Goal: Check status

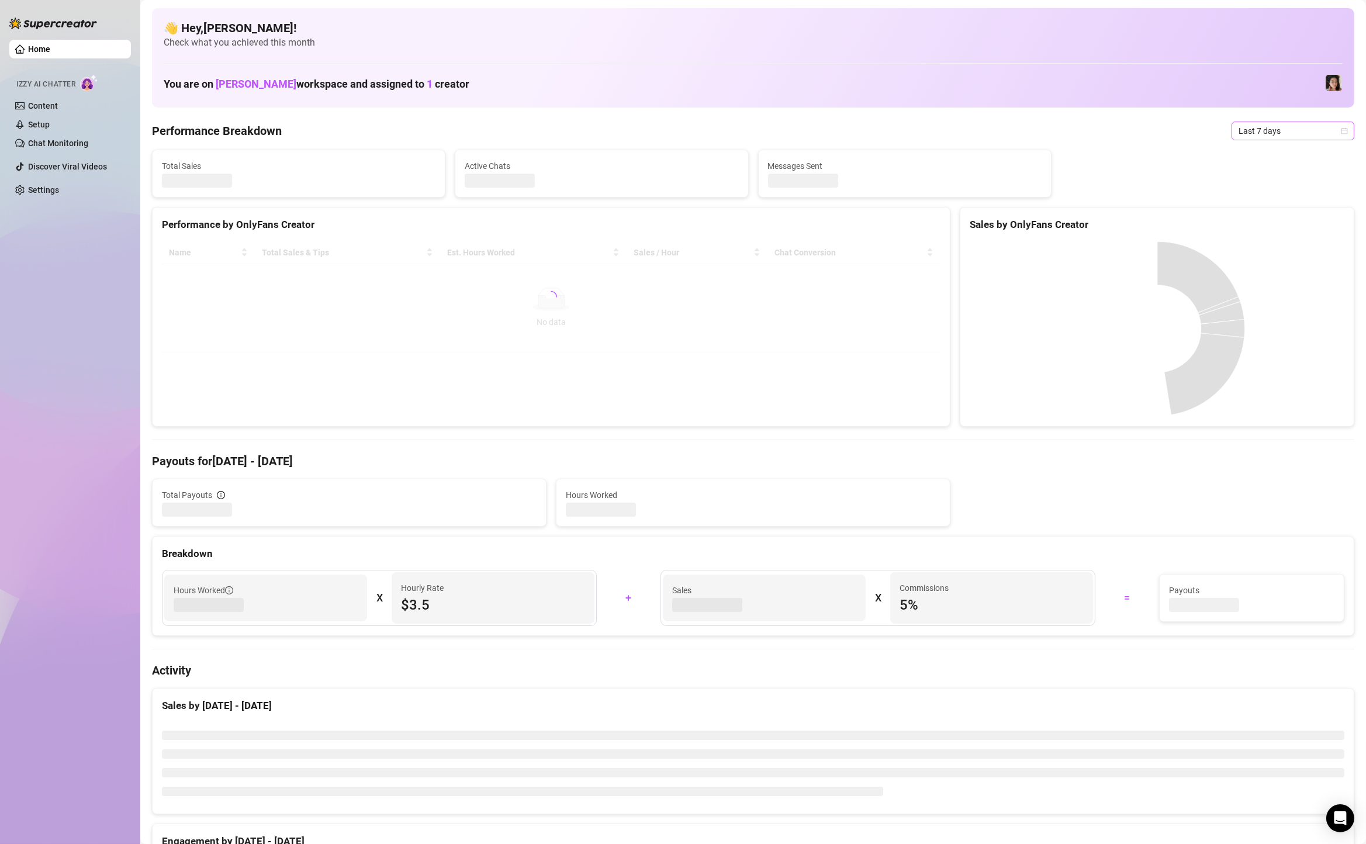
click at [1245, 129] on span "Last 7 days" at bounding box center [1293, 131] width 109 height 18
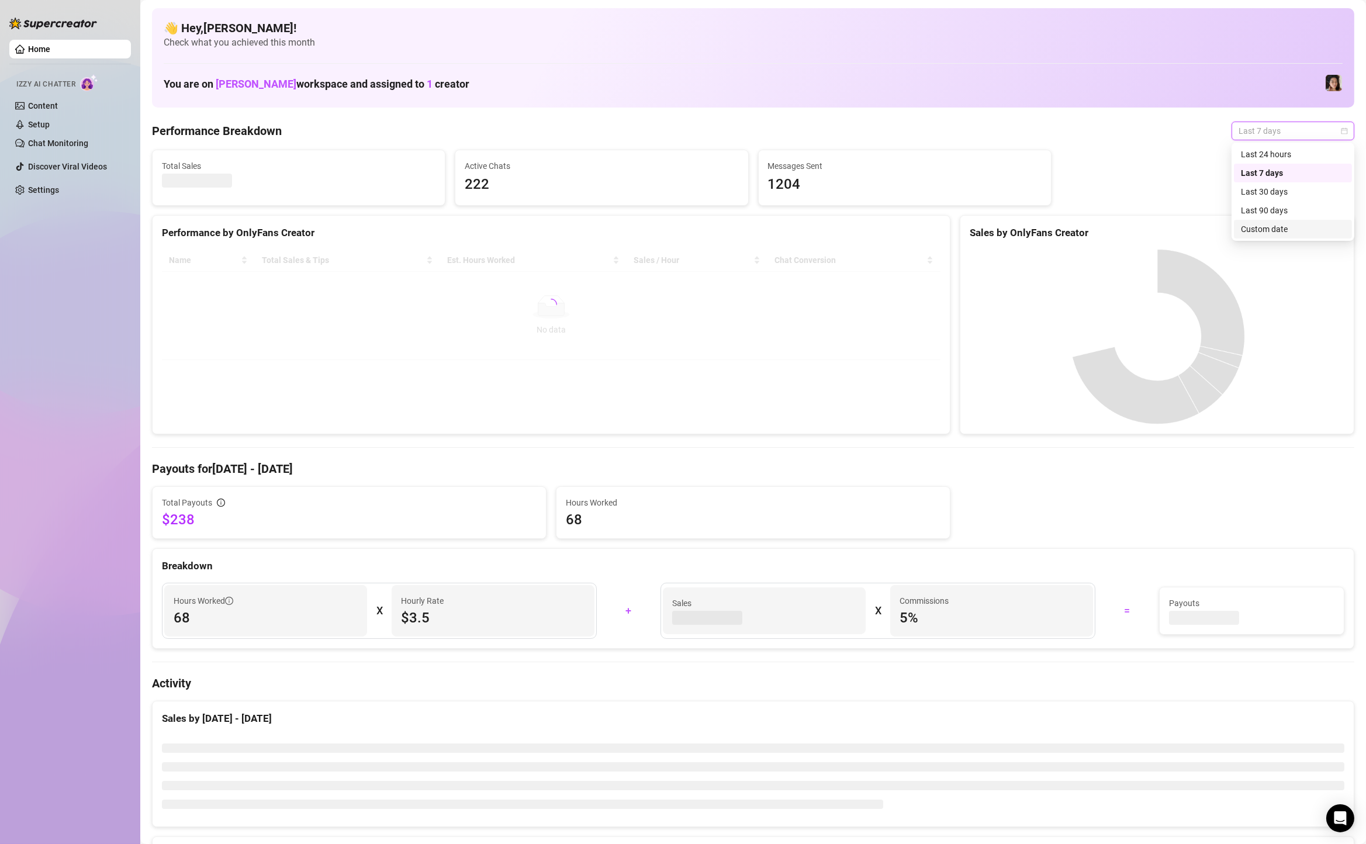
click at [1249, 237] on div "Custom date" at bounding box center [1293, 229] width 118 height 19
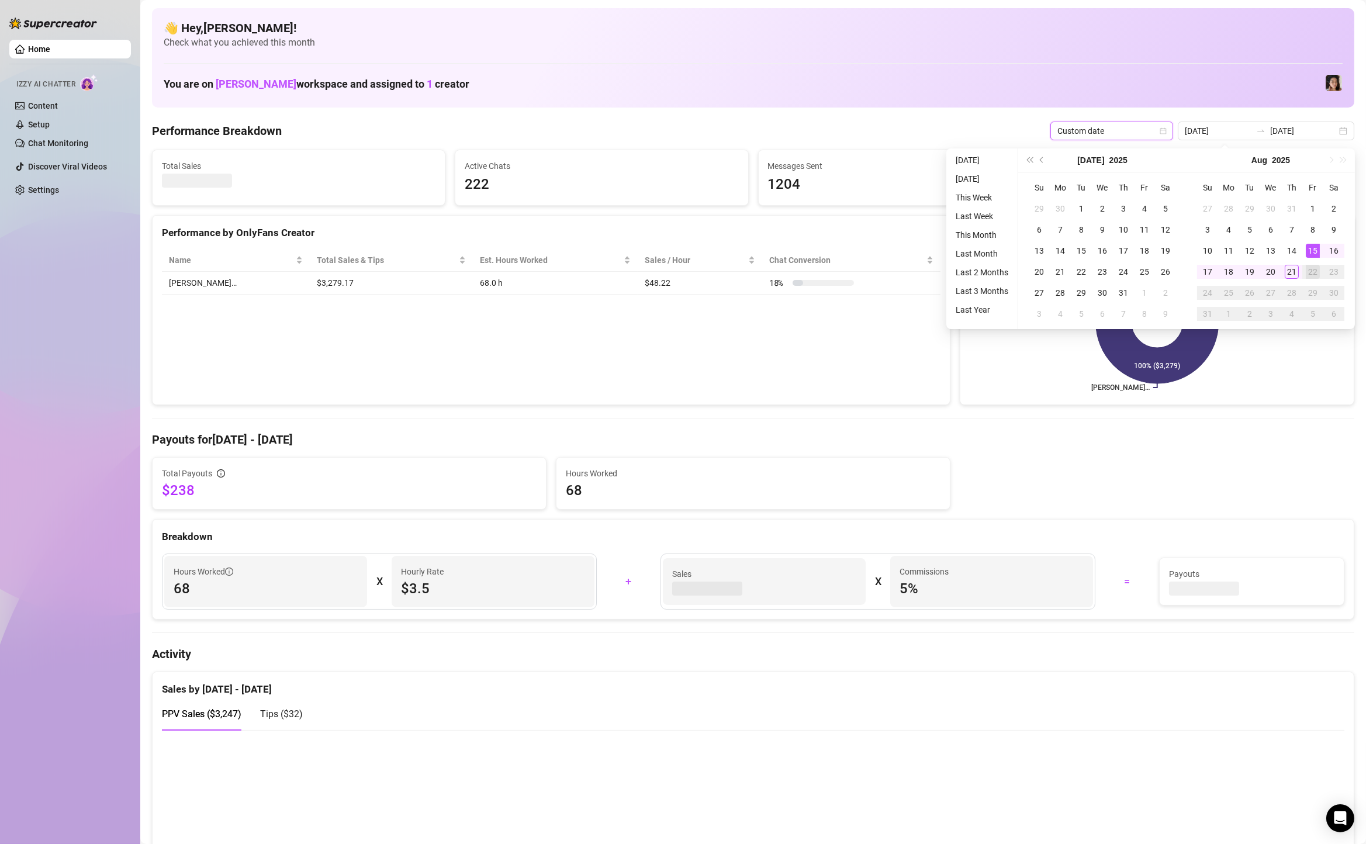
type input "[DATE]"
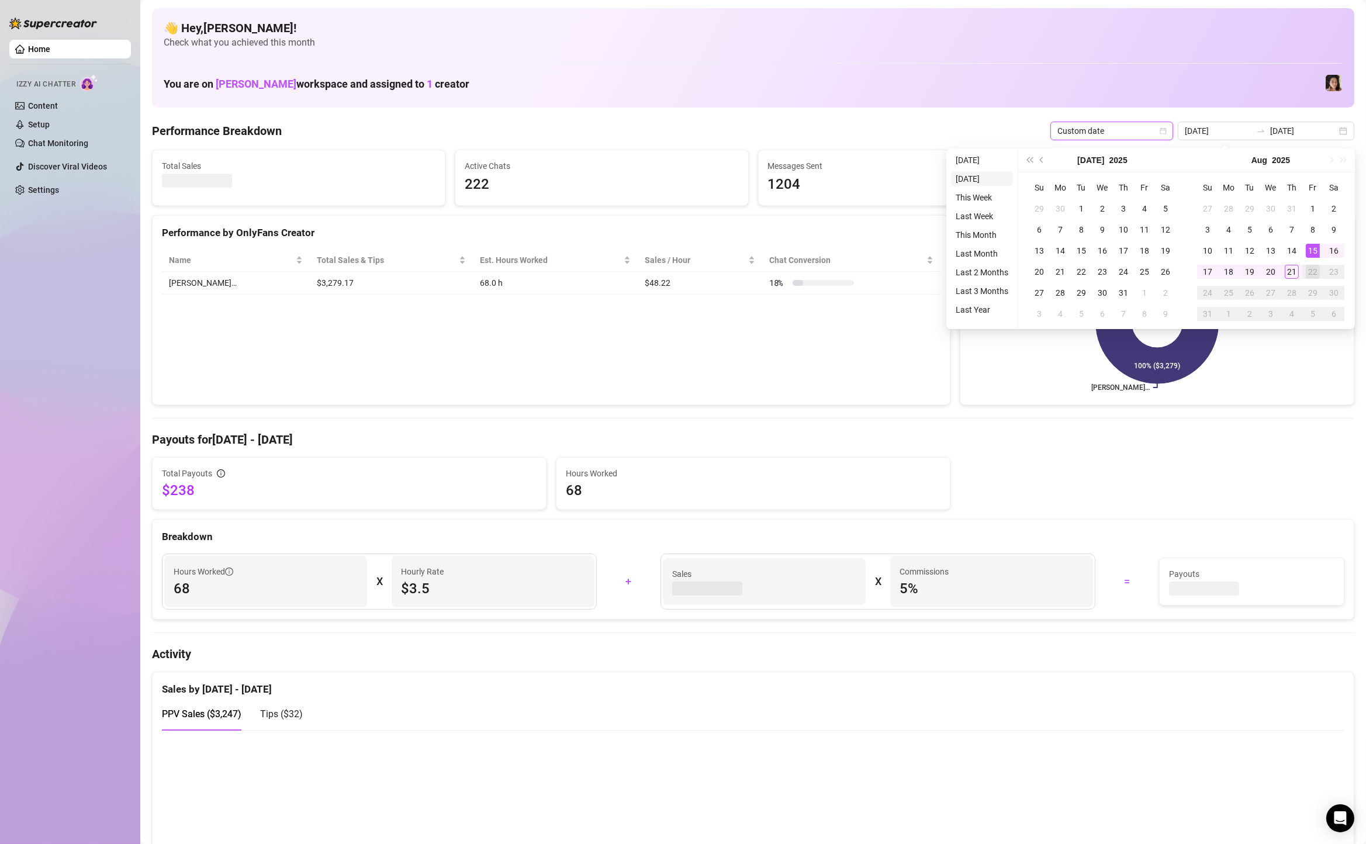
type input "[DATE]"
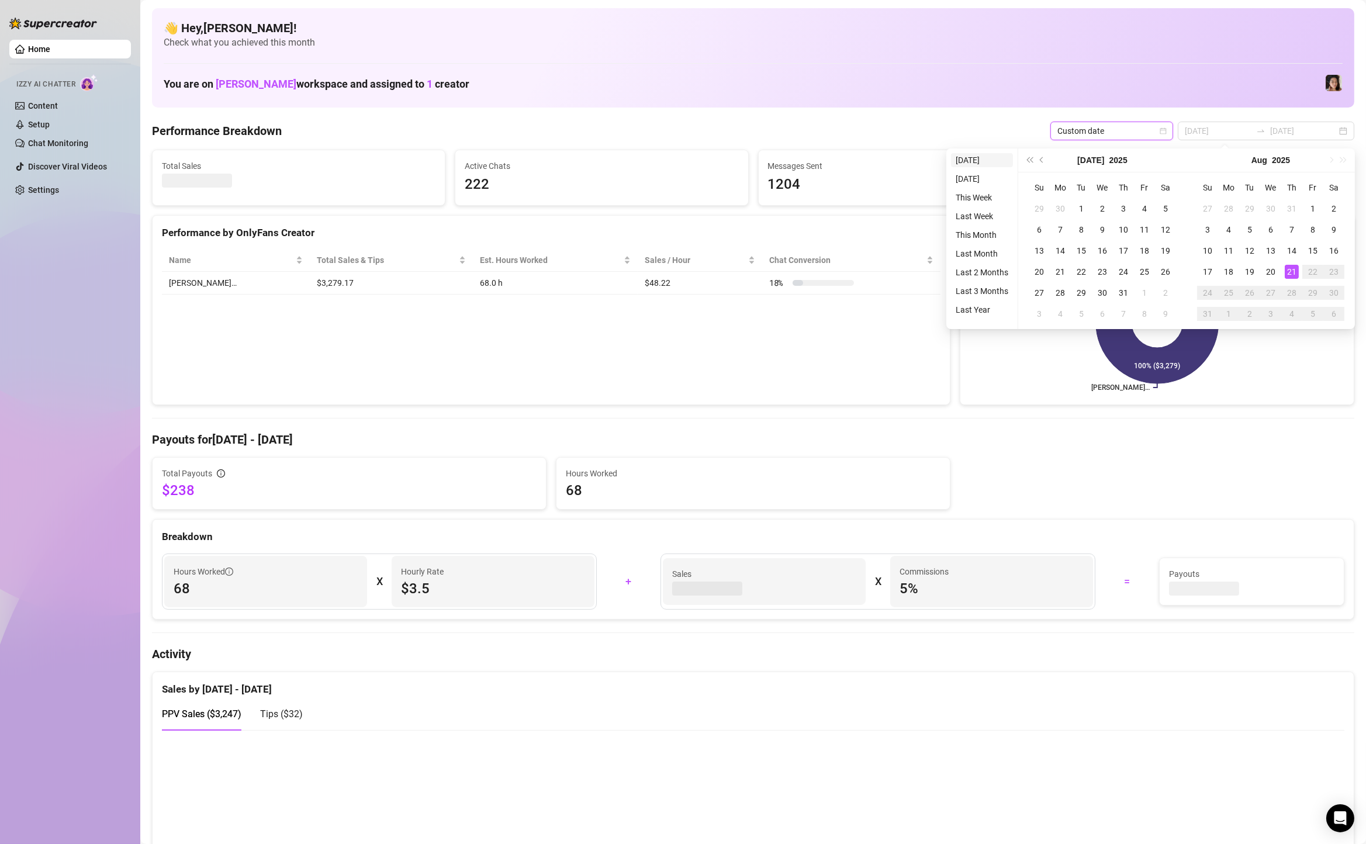
click at [980, 165] on li "[DATE]" at bounding box center [982, 160] width 62 height 14
type input "[DATE]"
